Goal: Information Seeking & Learning: Learn about a topic

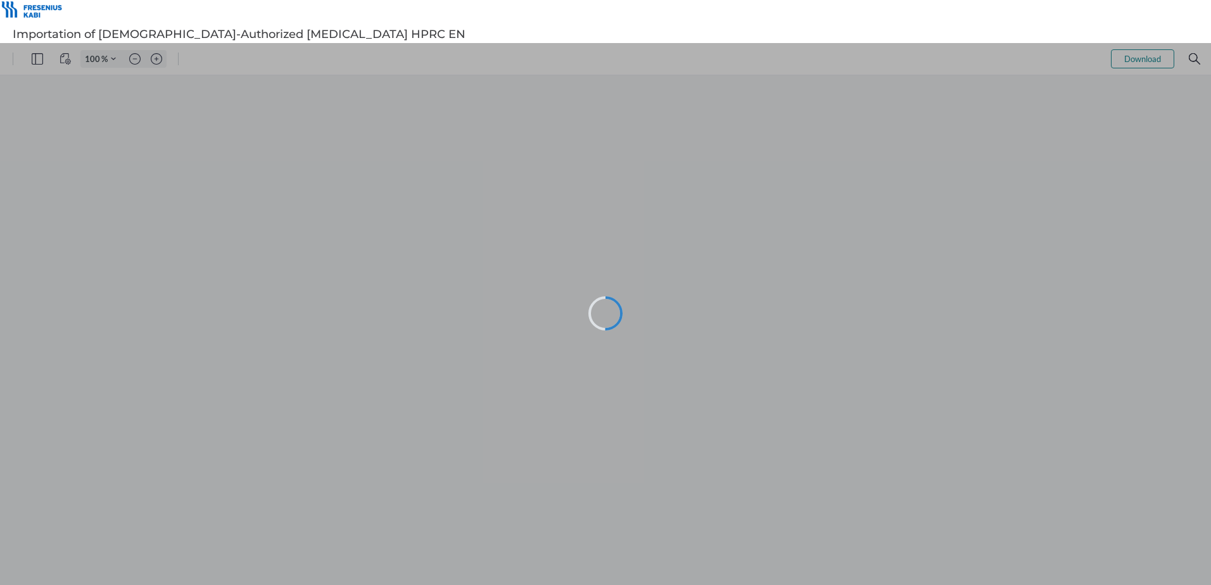
type input "101"
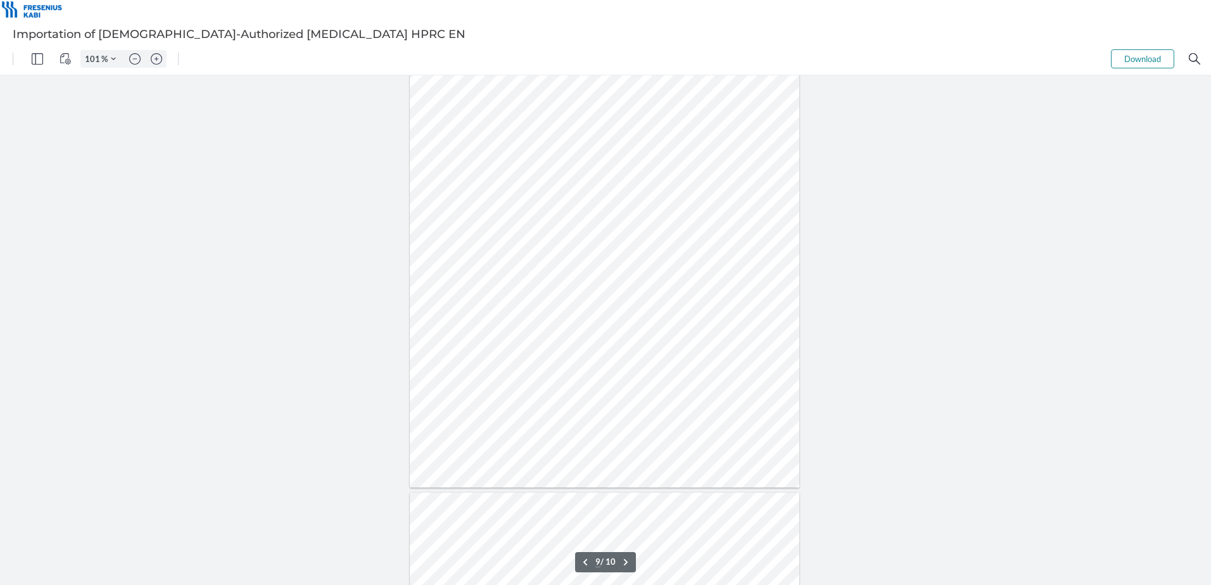
scroll to position [4243, 0]
type input "10"
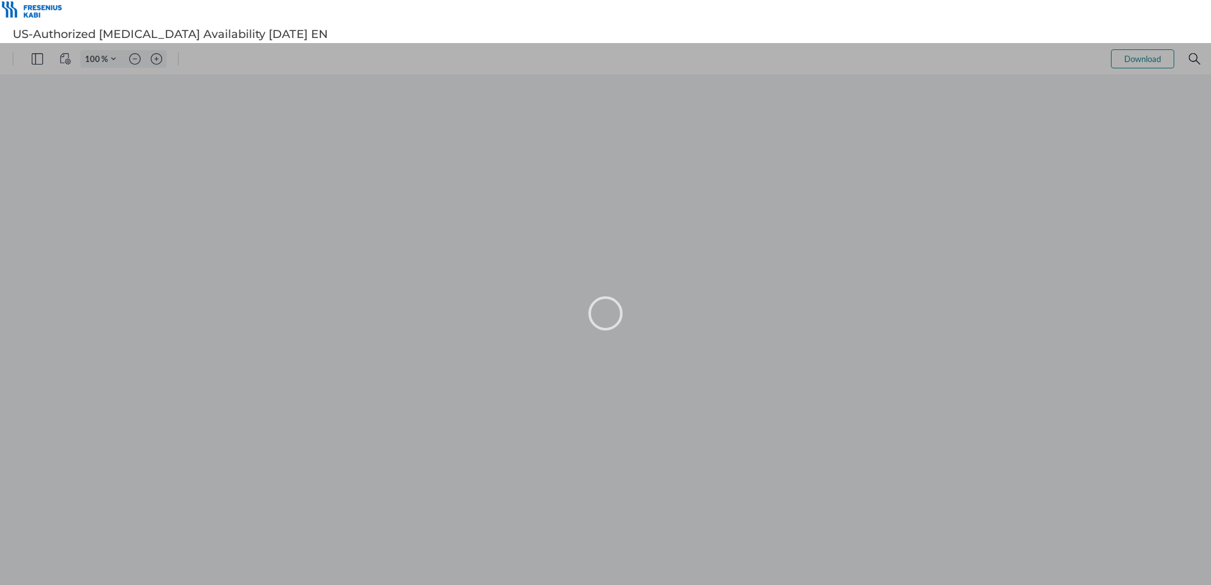
type input "101"
